Goal: Transaction & Acquisition: Purchase product/service

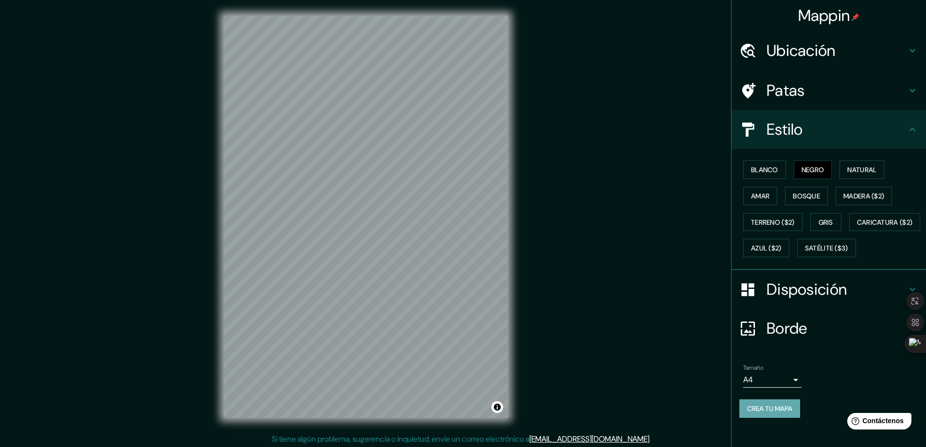
click at [772, 415] on font "Crea tu mapa" at bounding box center [769, 408] width 45 height 13
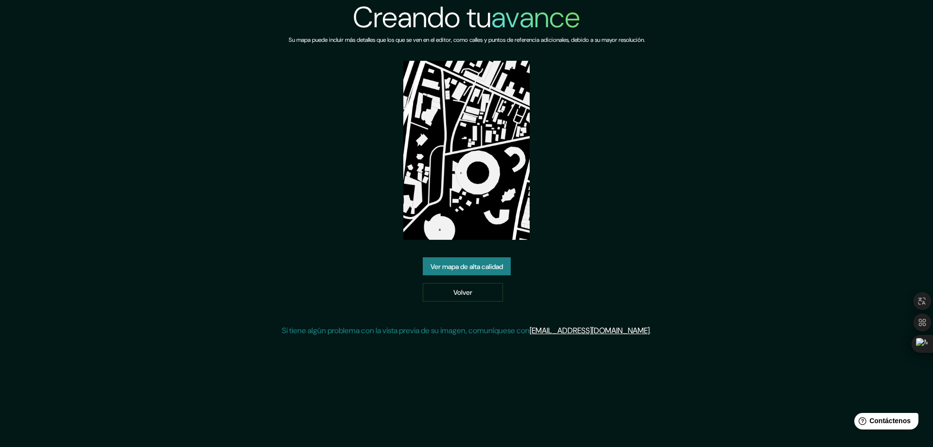
click at [479, 261] on font "Ver mapa de alta calidad" at bounding box center [467, 266] width 72 height 13
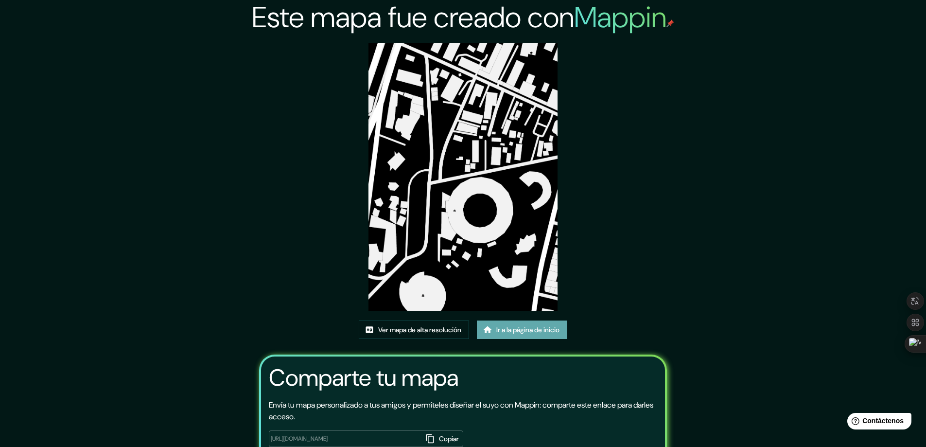
click at [527, 331] on font "Ir a la página de inicio" at bounding box center [527, 330] width 63 height 9
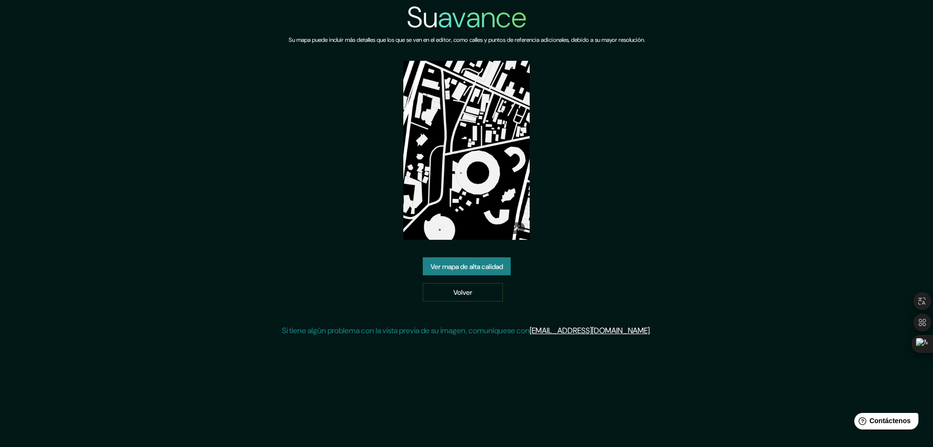
drag, startPoint x: 483, startPoint y: 114, endPoint x: 461, endPoint y: 113, distance: 21.4
click at [461, 113] on img at bounding box center [466, 150] width 126 height 179
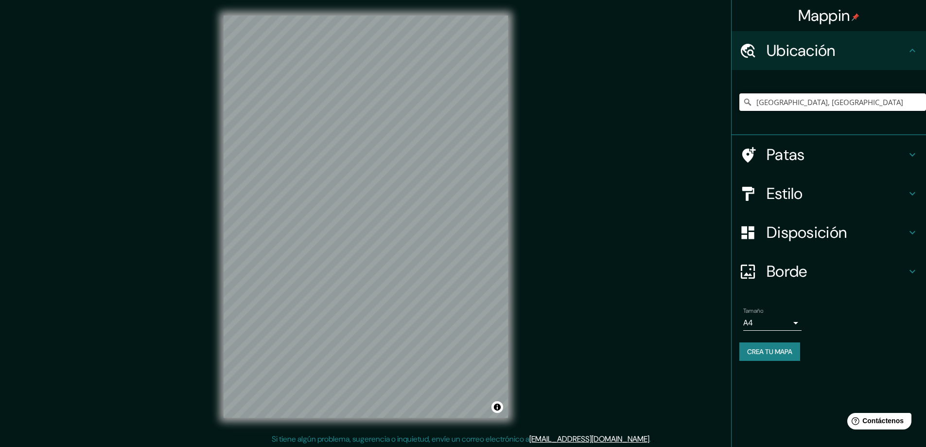
click at [776, 104] on input "Bogotá, Colombia" at bounding box center [832, 102] width 187 height 18
click at [858, 110] on input "Bogotá, Colombia" at bounding box center [832, 102] width 187 height 18
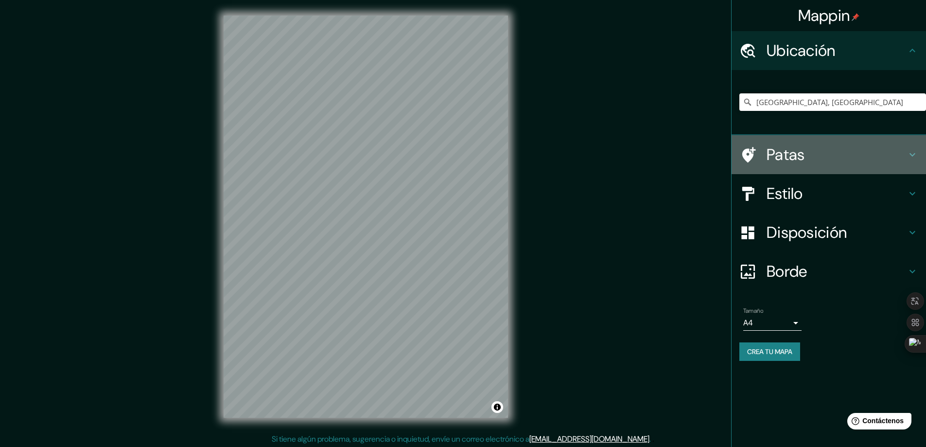
click at [814, 150] on h4 "Patas" at bounding box center [837, 154] width 140 height 19
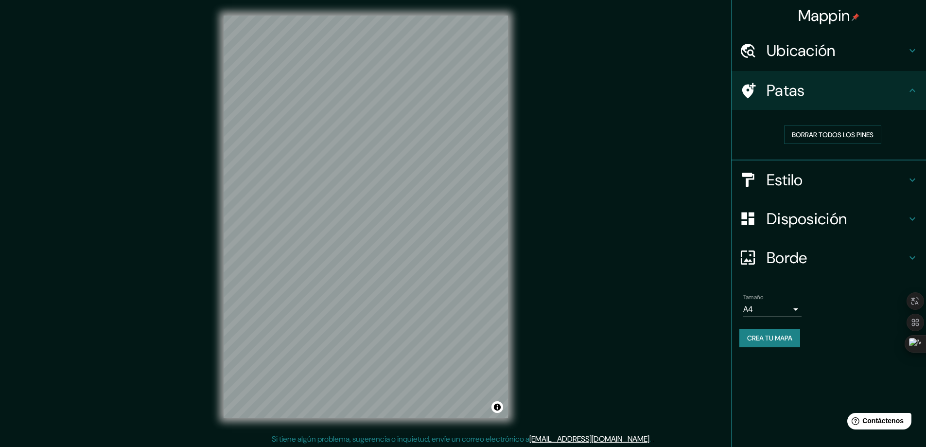
click at [805, 176] on h4 "Estilo" at bounding box center [837, 179] width 140 height 19
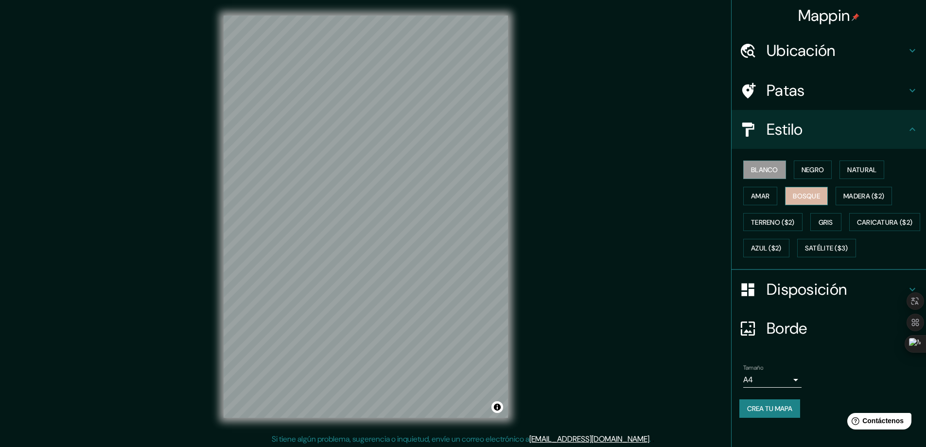
click at [803, 193] on font "Bosque" at bounding box center [806, 196] width 27 height 9
click at [849, 174] on font "Natural" at bounding box center [861, 169] width 29 height 9
click at [770, 413] on font "Crea tu mapa" at bounding box center [769, 408] width 45 height 9
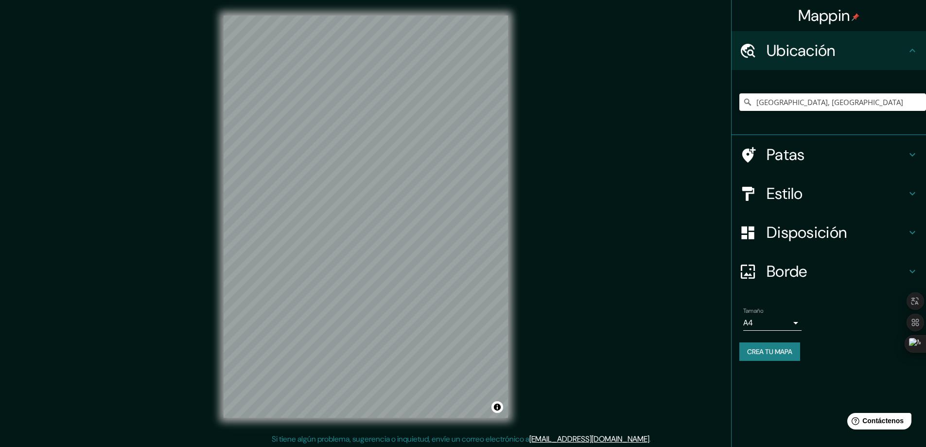
click at [401, 446] on html "Mappin Ubicación [GEOGRAPHIC_DATA], [GEOGRAPHIC_DATA] Patas Estilo Disposición …" at bounding box center [463, 223] width 926 height 447
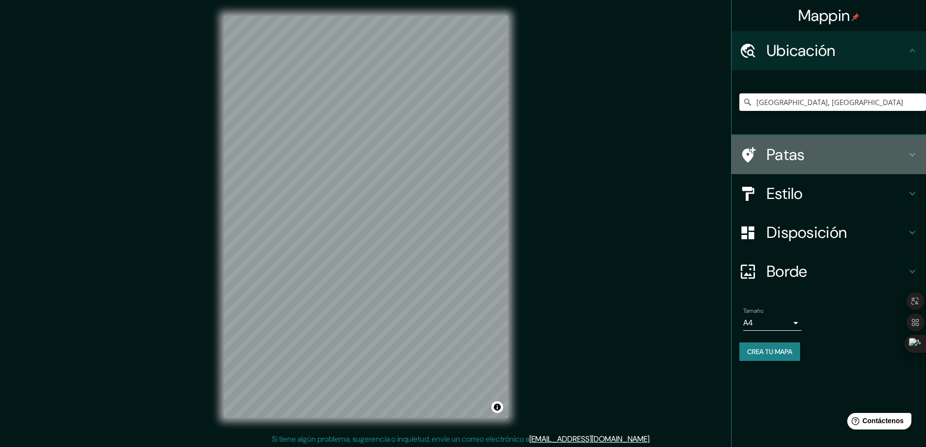
click at [806, 161] on h4 "Patas" at bounding box center [837, 154] width 140 height 19
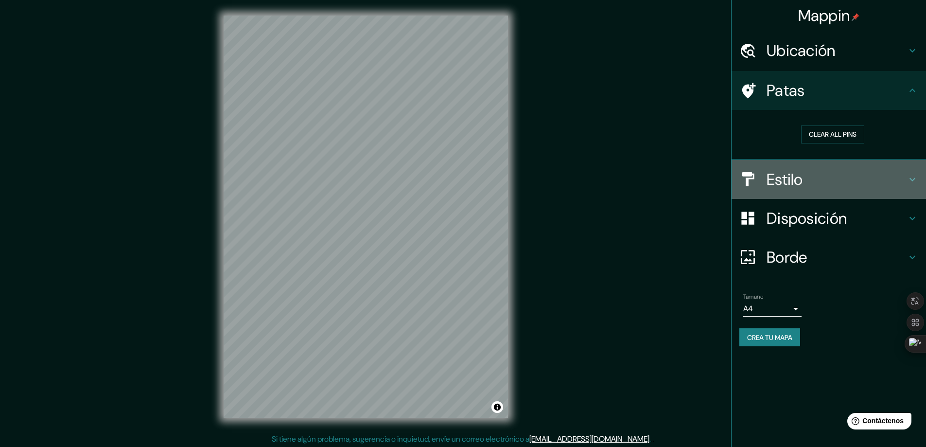
click at [810, 186] on h4 "Estilo" at bounding box center [837, 179] width 140 height 19
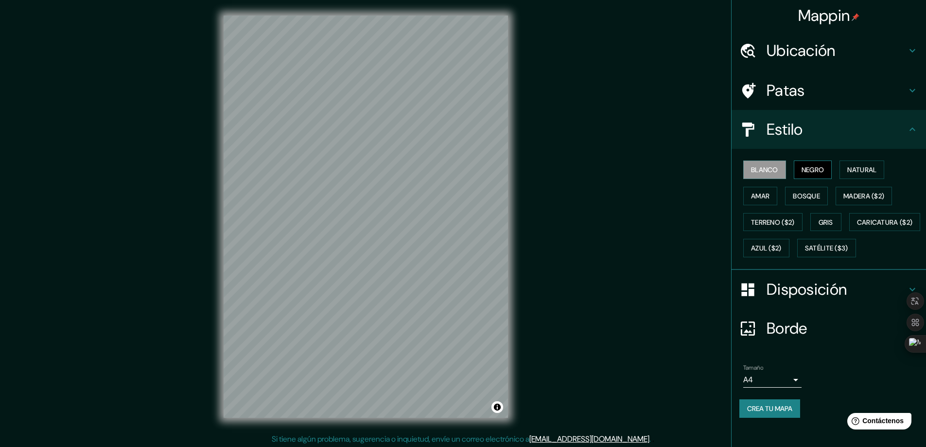
click at [810, 174] on font "Negro" at bounding box center [813, 169] width 23 height 9
click at [745, 204] on button "Amar" at bounding box center [760, 196] width 34 height 18
click at [824, 226] on font "Gris" at bounding box center [826, 222] width 15 height 9
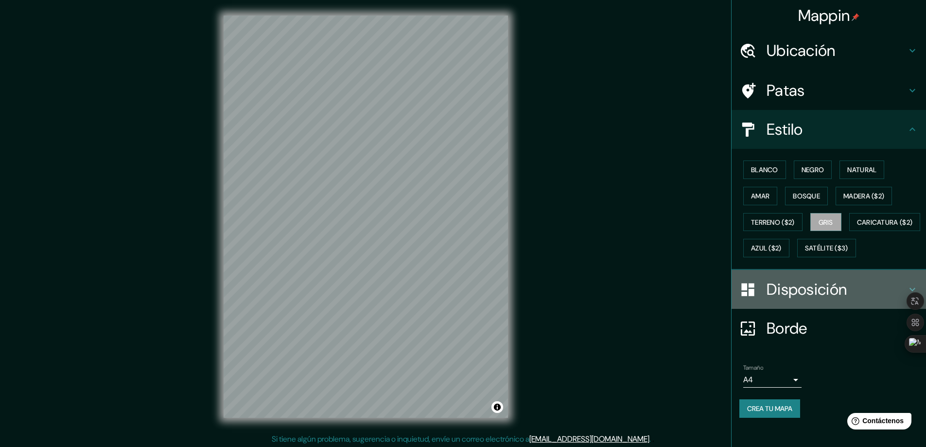
click at [801, 299] on font "Disposición" at bounding box center [807, 289] width 80 height 20
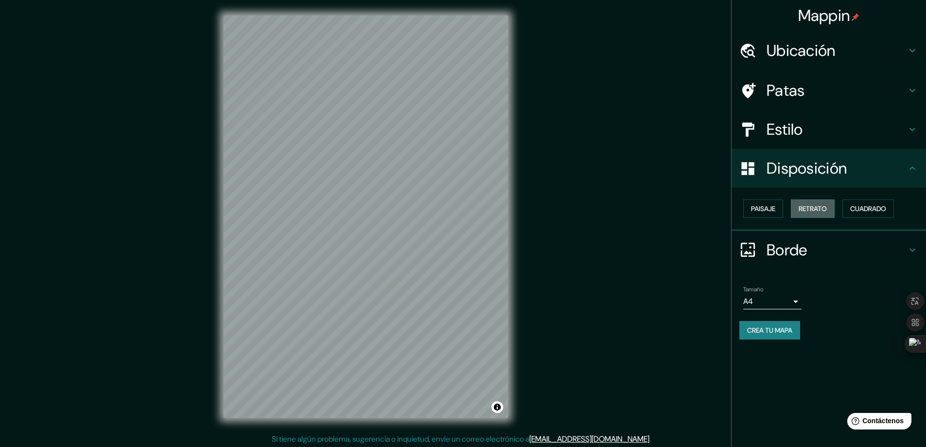
click at [813, 206] on font "Retrato" at bounding box center [813, 208] width 28 height 9
click at [853, 206] on font "Cuadrado" at bounding box center [868, 208] width 36 height 9
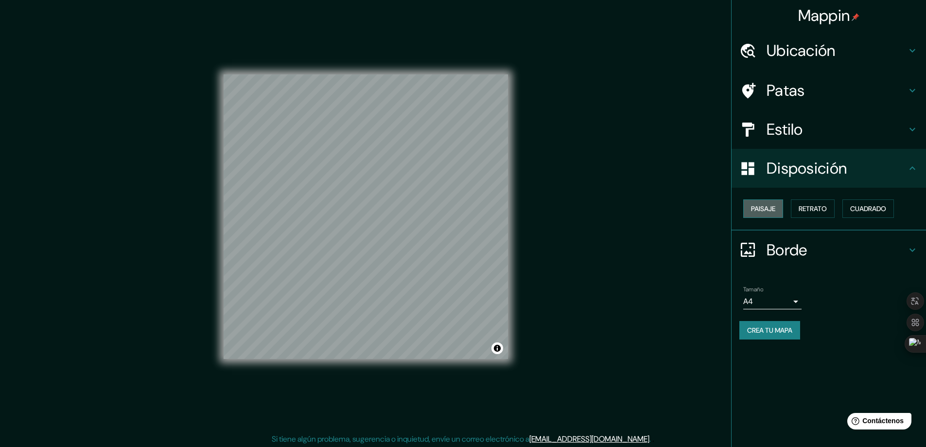
click at [770, 206] on font "Paisaje" at bounding box center [763, 208] width 24 height 9
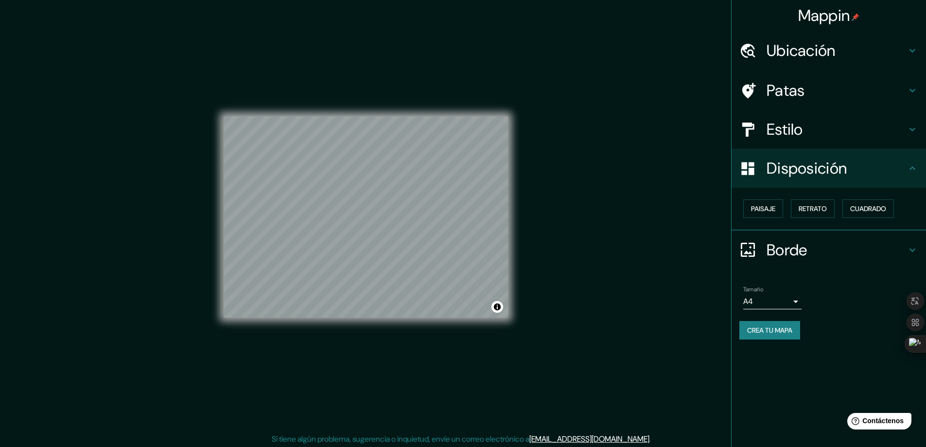
click at [783, 143] on div "Estilo" at bounding box center [829, 129] width 194 height 39
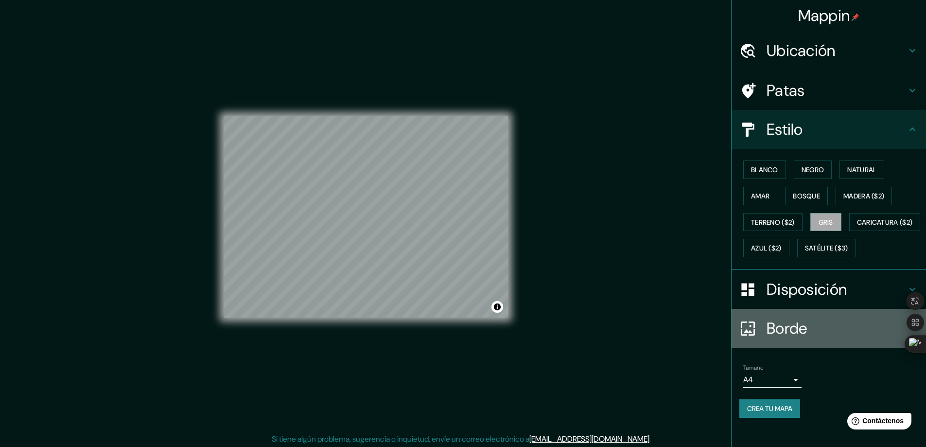
click at [774, 338] on font "Borde" at bounding box center [787, 328] width 41 height 20
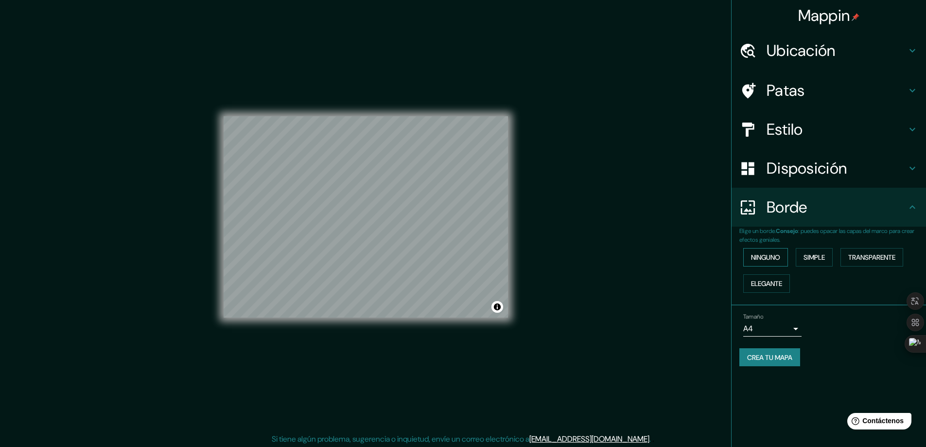
click at [769, 259] on font "Ninguno" at bounding box center [765, 257] width 29 height 9
click at [799, 178] on div "Disposición" at bounding box center [829, 168] width 194 height 39
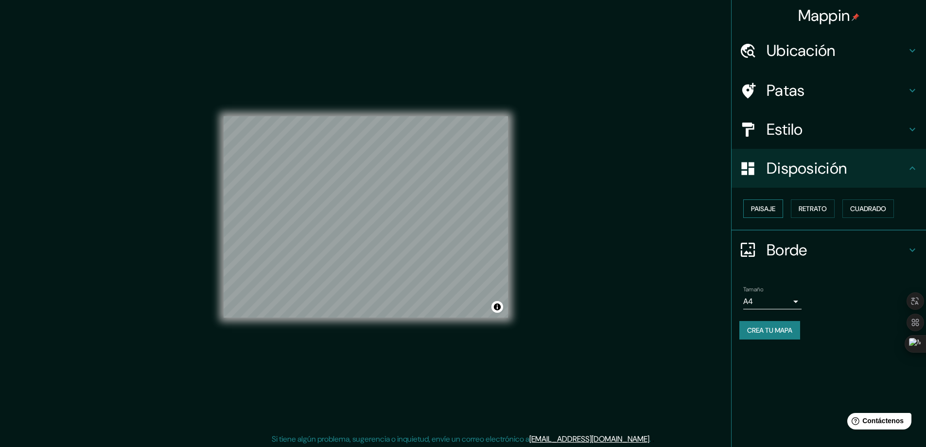
click at [777, 209] on button "Paisaje" at bounding box center [763, 208] width 40 height 18
click at [811, 214] on font "Retrato" at bounding box center [813, 208] width 28 height 13
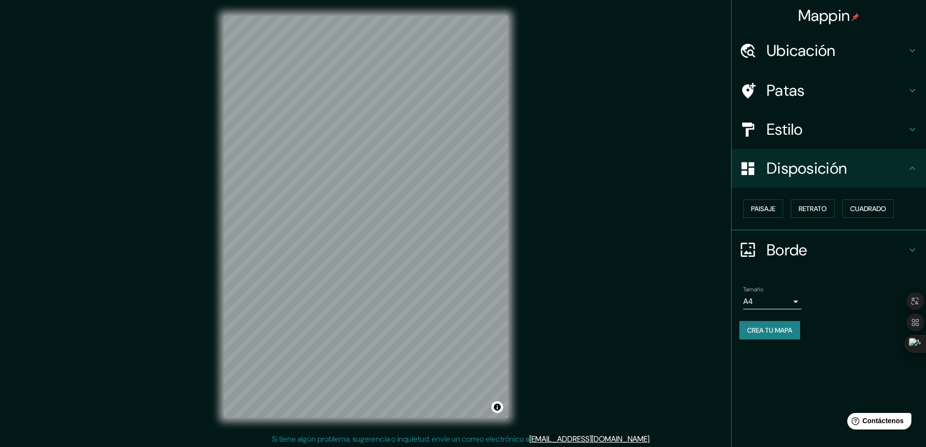
click at [807, 246] on font "Borde" at bounding box center [787, 250] width 41 height 20
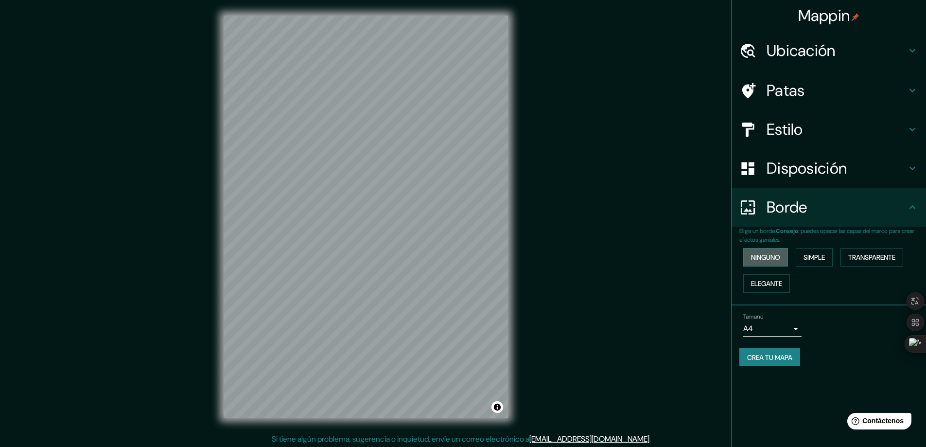
click at [776, 255] on font "Ninguno" at bounding box center [765, 257] width 29 height 9
click at [808, 256] on font "Simple" at bounding box center [814, 257] width 21 height 9
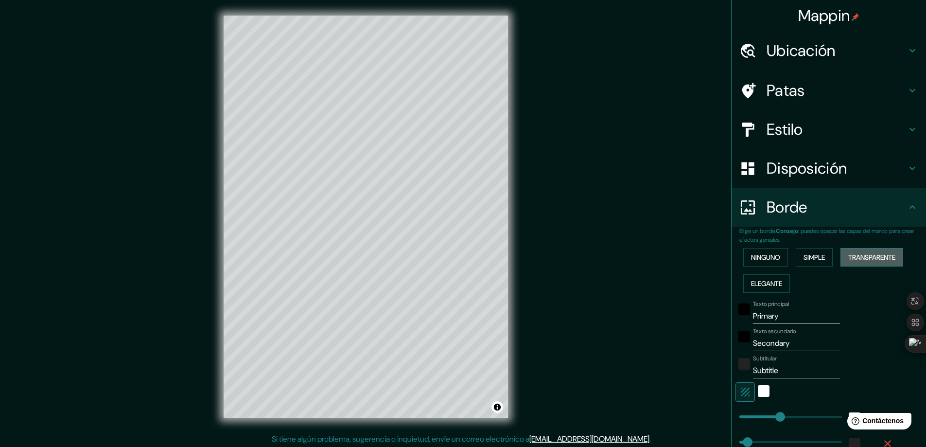
click at [849, 260] on font "Transparente" at bounding box center [871, 257] width 47 height 9
click at [768, 286] on font "Elegante" at bounding box center [766, 283] width 31 height 9
click at [765, 260] on font "Ninguno" at bounding box center [765, 257] width 29 height 9
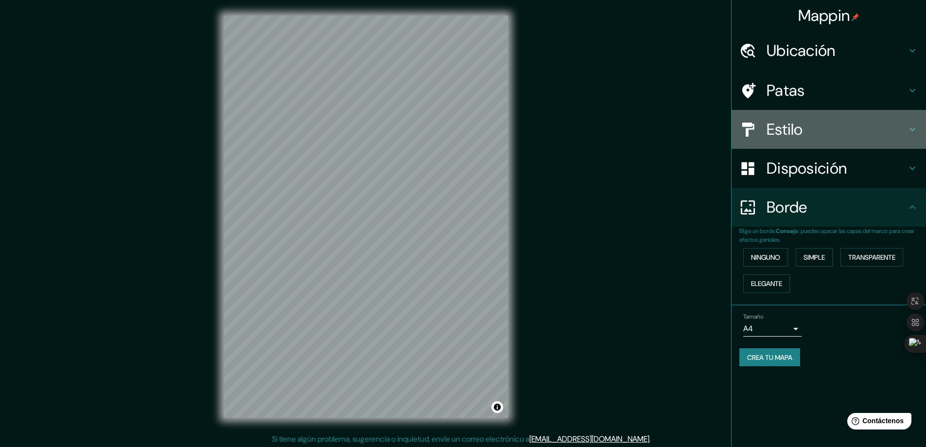
click at [808, 135] on h4 "Estilo" at bounding box center [837, 129] width 140 height 19
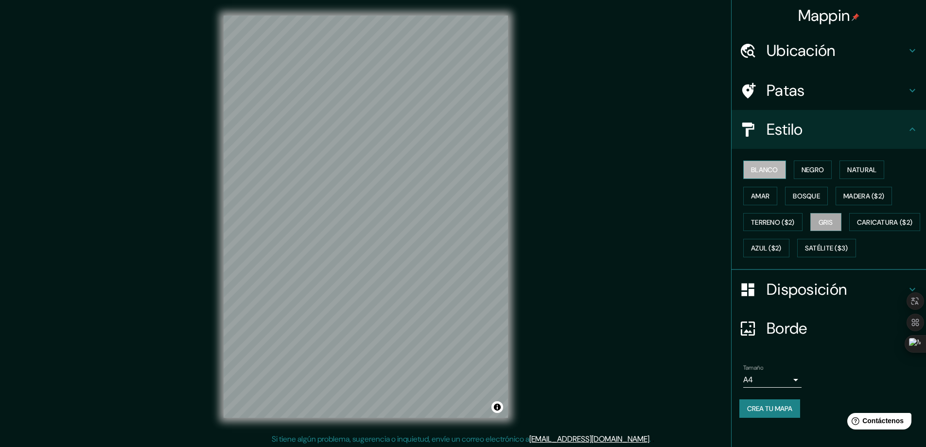
click at [768, 175] on font "Blanco" at bounding box center [764, 169] width 27 height 13
click at [820, 167] on button "Negro" at bounding box center [813, 169] width 38 height 18
click at [869, 168] on font "Natural" at bounding box center [861, 169] width 29 height 9
click at [814, 175] on font "Negro" at bounding box center [813, 169] width 23 height 13
click at [755, 174] on font "Blanco" at bounding box center [764, 169] width 27 height 9
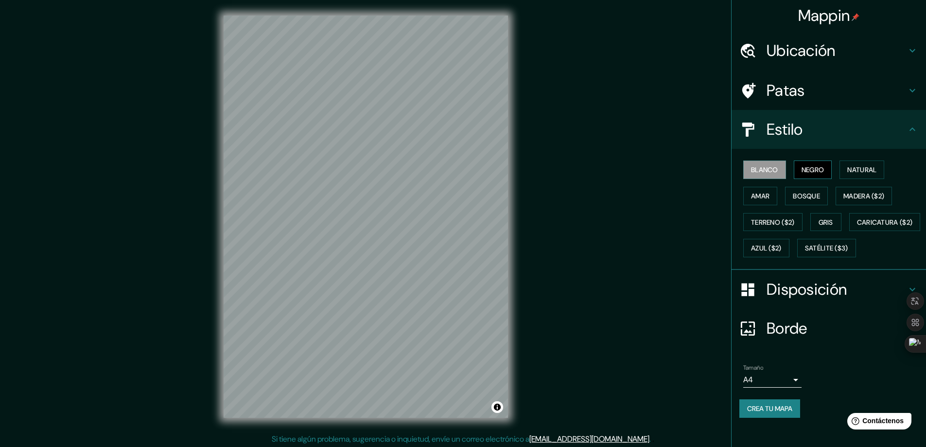
click at [794, 169] on button "Negro" at bounding box center [813, 169] width 38 height 18
